Goal: Task Accomplishment & Management: Manage account settings

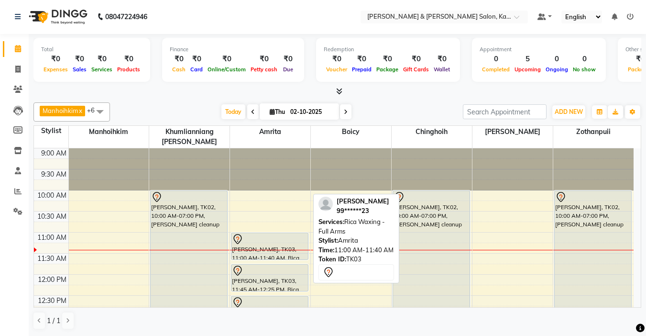
click at [278, 236] on div "[PERSON_NAME], TK03, 11:00 AM-11:40 AM, Rica Waxing - Full Arms" at bounding box center [270, 246] width 77 height 26
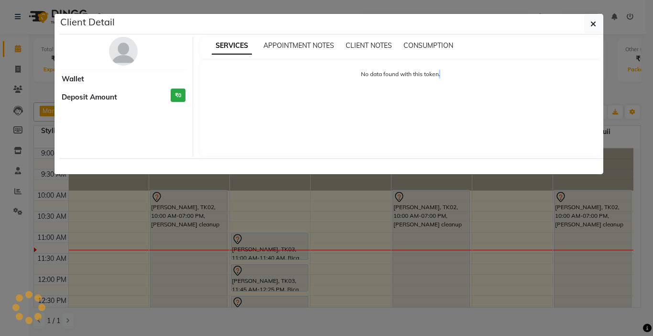
click at [278, 236] on ngb-modal-window "Client Detail Wallet Deposit Amount ₹0 SERVICES APPOINTMENT NOTES CLIENT NOTES …" at bounding box center [326, 168] width 653 height 336
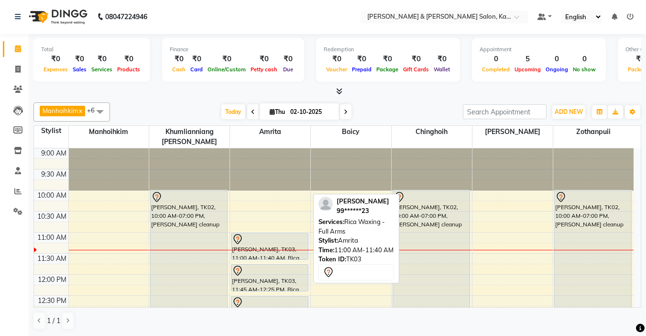
click at [272, 242] on div "[PERSON_NAME], TK03, 11:00 AM-11:40 AM, Rica Waxing - Full Arms" at bounding box center [270, 246] width 77 height 26
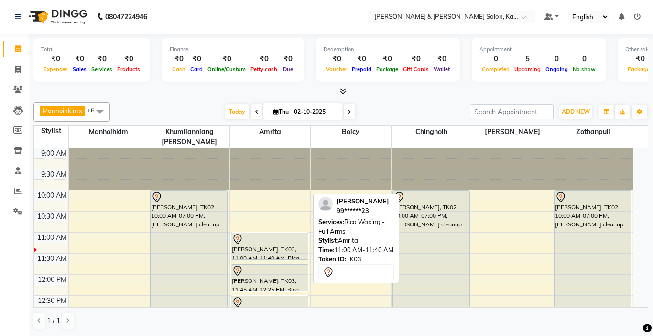
select select "7"
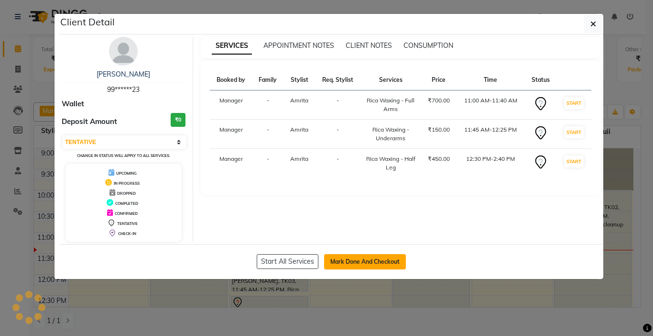
click at [372, 261] on button "Mark Done And Checkout" at bounding box center [365, 261] width 82 height 15
select select "7750"
select select "service"
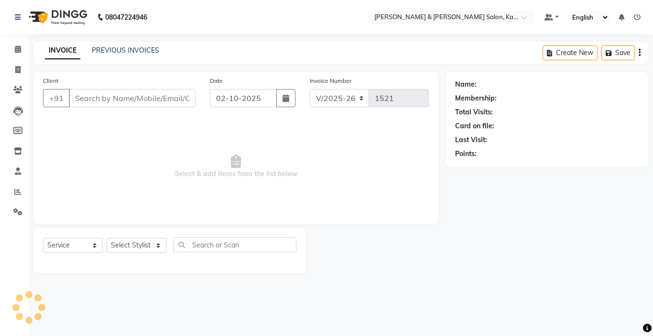
type input "99******23"
select select "72579"
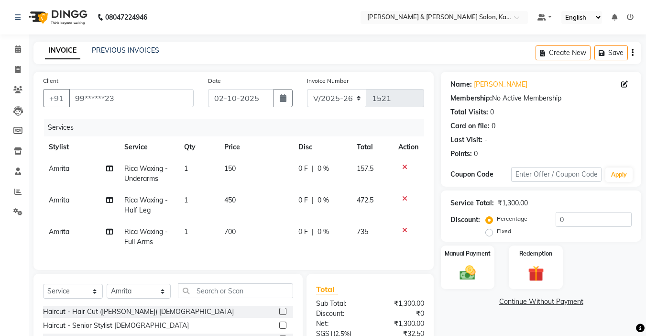
scroll to position [100, 0]
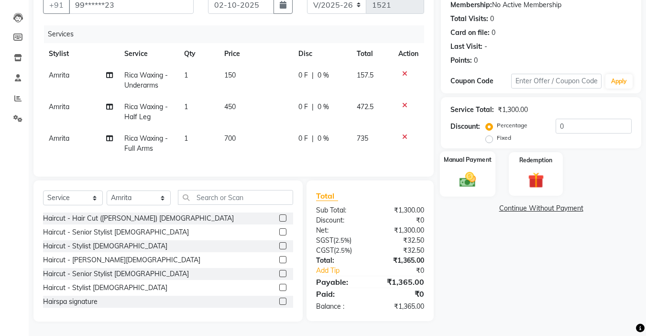
click at [471, 178] on img at bounding box center [467, 179] width 27 height 19
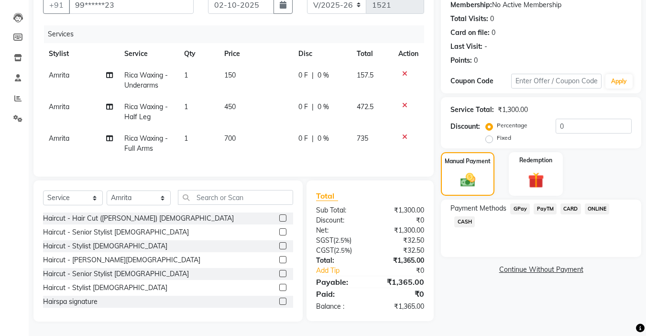
click at [570, 203] on span "CARD" at bounding box center [571, 208] width 21 height 11
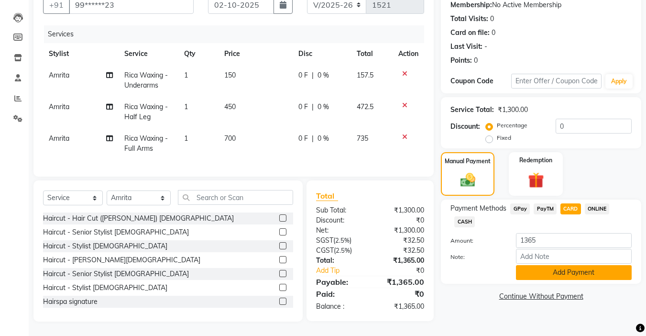
click at [562, 265] on button "Add Payment" at bounding box center [574, 272] width 116 height 15
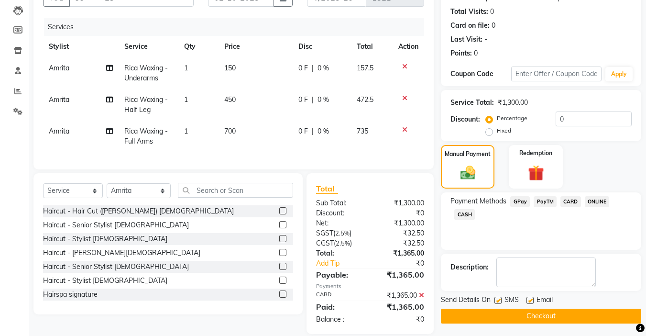
scroll to position [120, 0]
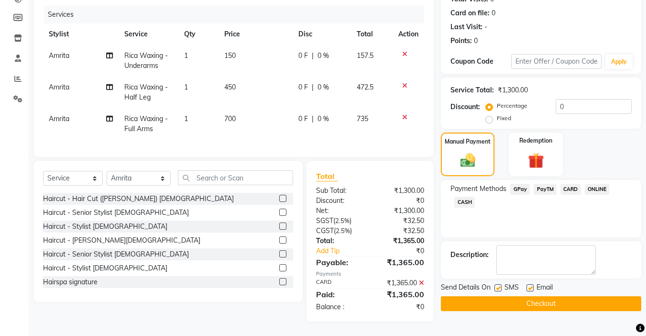
click at [541, 297] on button "Checkout" at bounding box center [541, 303] width 200 height 15
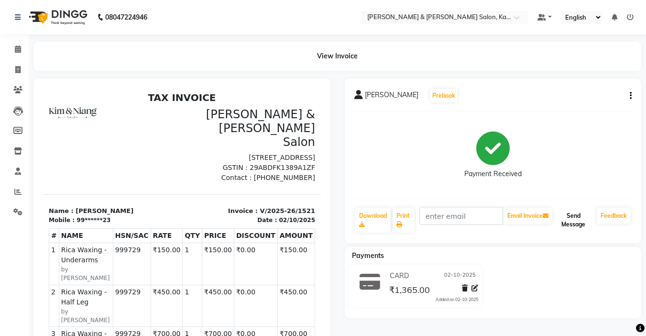
click at [572, 222] on button "Send Message" at bounding box center [573, 220] width 39 height 25
click at [17, 51] on icon at bounding box center [18, 48] width 6 height 7
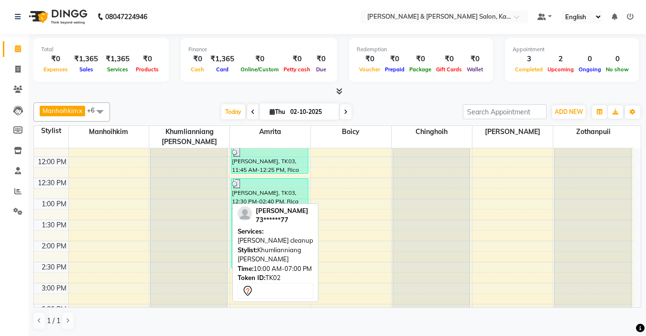
scroll to position [139, 0]
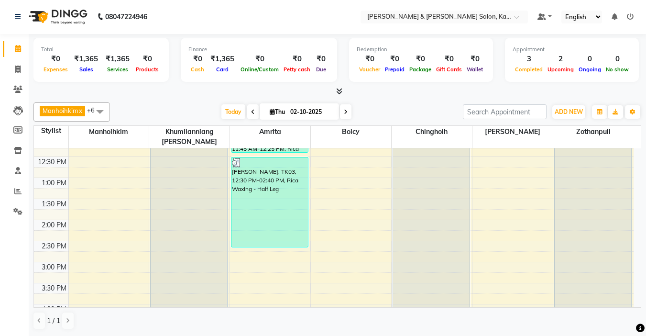
click at [342, 114] on span at bounding box center [345, 111] width 11 height 15
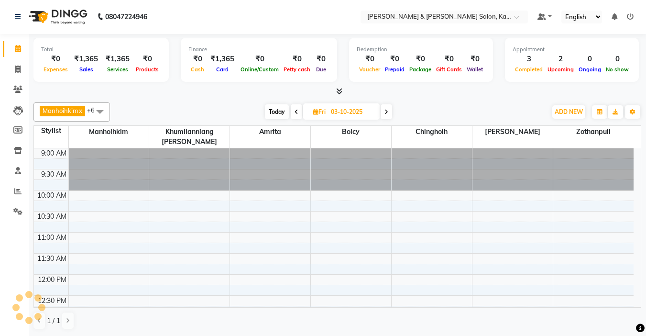
scroll to position [85, 0]
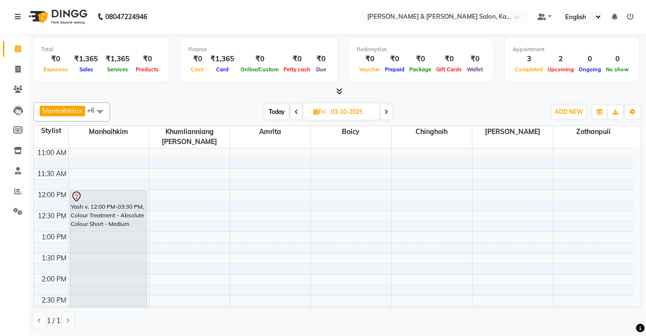
click at [387, 107] on span at bounding box center [386, 111] width 11 height 15
type input "04-10-2025"
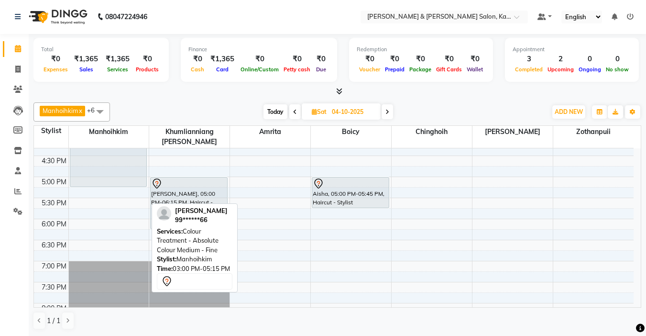
scroll to position [287, 0]
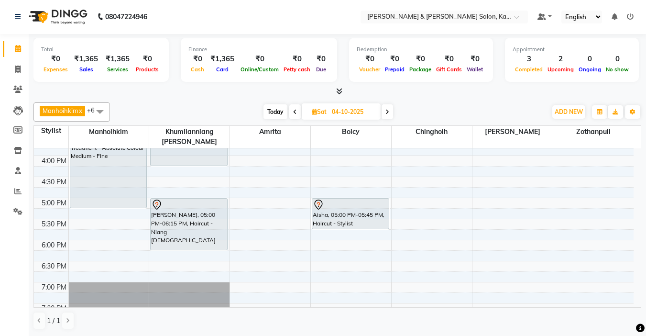
click at [73, 212] on div "9:00 AM 9:30 AM 10:00 AM 10:30 AM 11:00 AM 11:30 AM 12:00 PM 12:30 PM 1:00 PM 1…" at bounding box center [334, 134] width 600 height 547
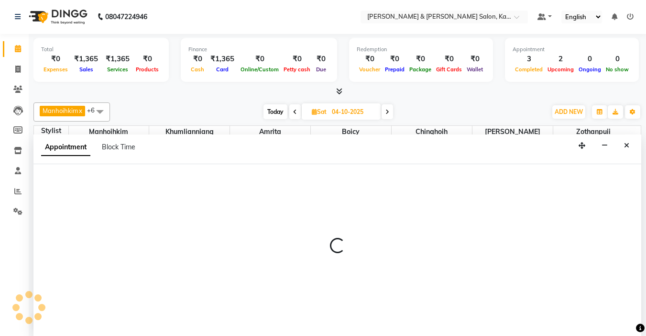
select select "70736"
select select "1050"
select select "tentative"
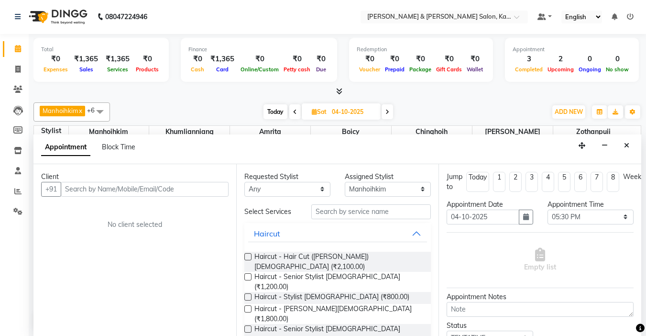
click at [71, 193] on input "text" at bounding box center [145, 189] width 168 height 15
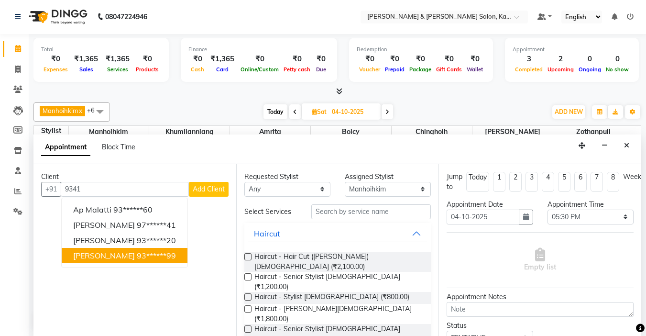
click at [96, 251] on span "[PERSON_NAME]" at bounding box center [104, 256] width 62 height 10
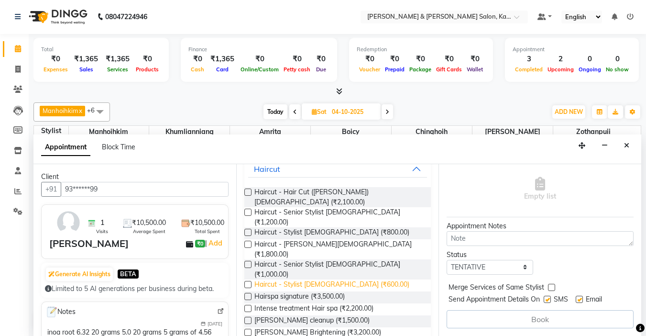
scroll to position [48, 0]
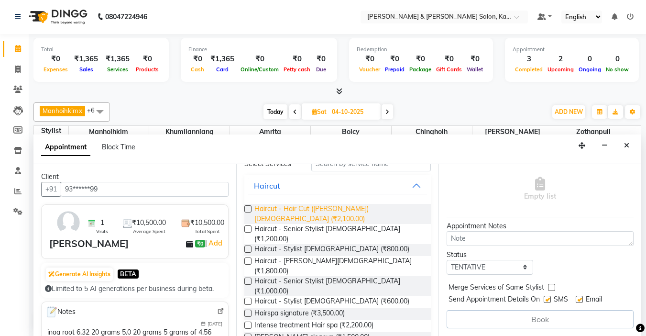
type input "93******99"
click at [329, 205] on span "Haircut - Hair Cut ([PERSON_NAME]) [DEMOGRAPHIC_DATA] (₹2,100.00)" at bounding box center [338, 214] width 169 height 20
checkbox input "false"
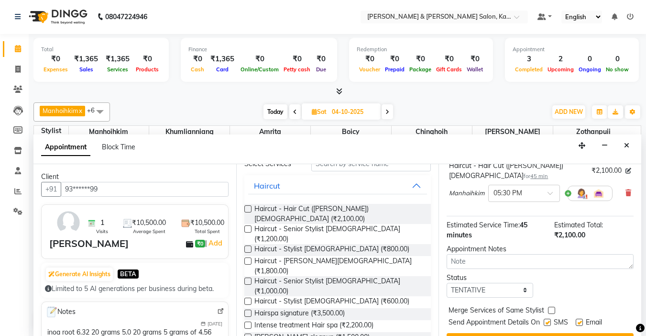
scroll to position [97, 0]
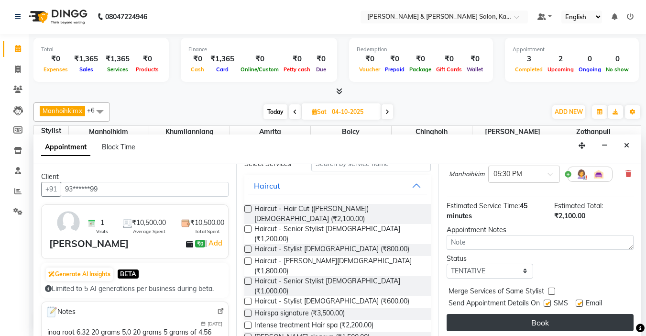
click at [519, 314] on button "Book" at bounding box center [540, 322] width 187 height 17
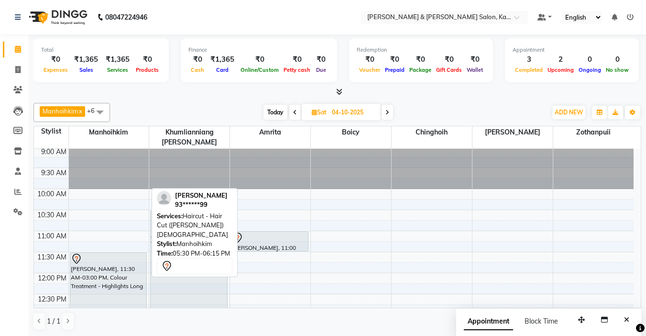
scroll to position [0, 0]
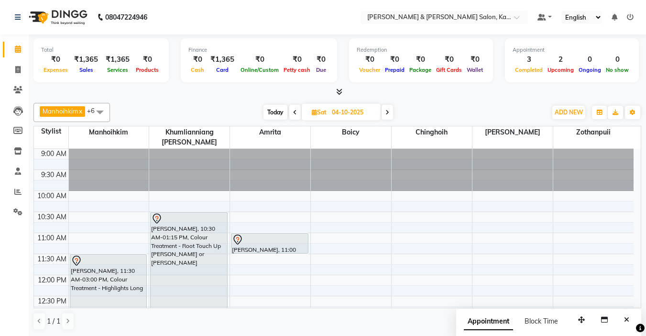
click at [386, 109] on span at bounding box center [387, 112] width 11 height 15
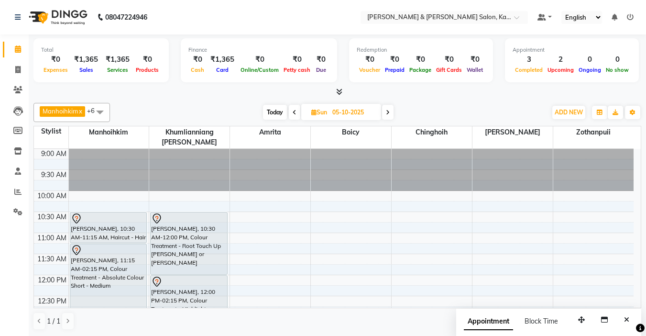
click at [297, 117] on span at bounding box center [294, 112] width 11 height 15
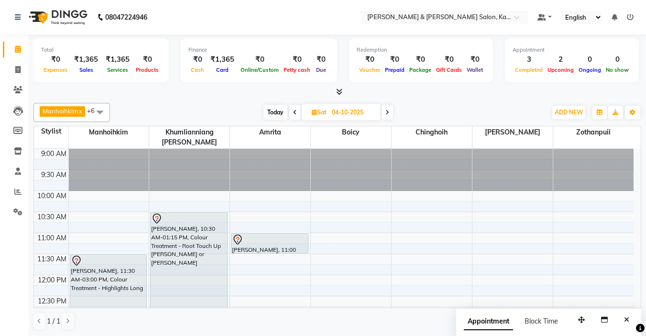
click at [388, 110] on icon at bounding box center [388, 113] width 4 height 6
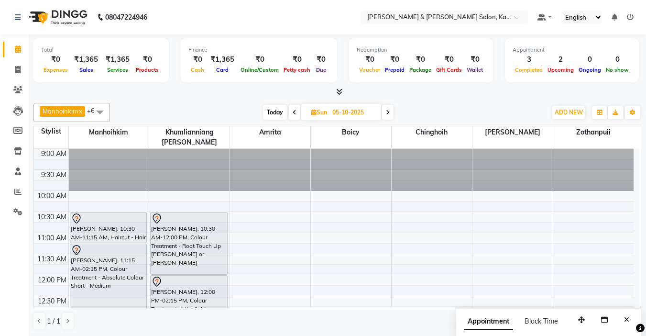
click at [293, 113] on icon at bounding box center [295, 113] width 4 height 6
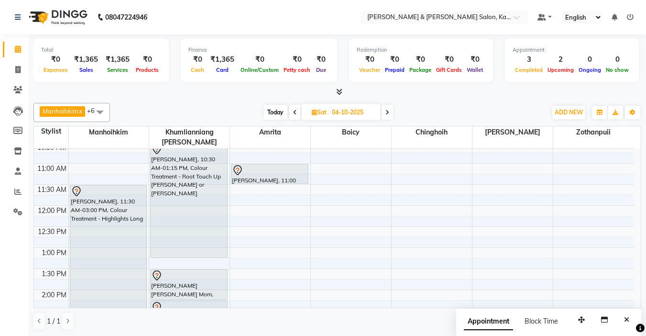
scroll to position [48, 0]
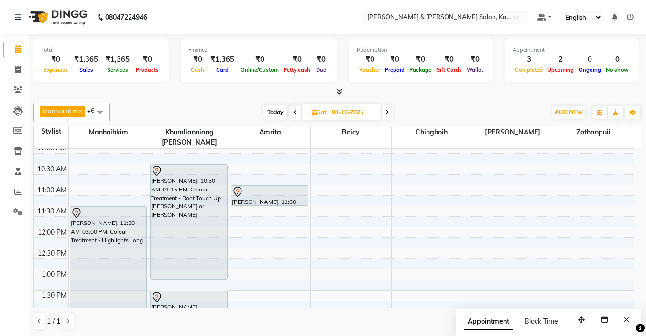
click at [389, 111] on icon at bounding box center [388, 113] width 4 height 6
type input "05-10-2025"
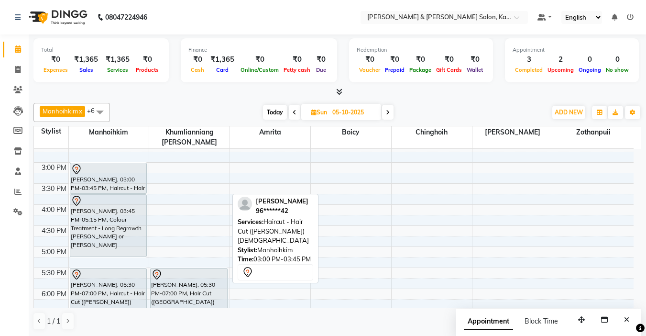
scroll to position [239, 0]
